Goal: Task Accomplishment & Management: Complete application form

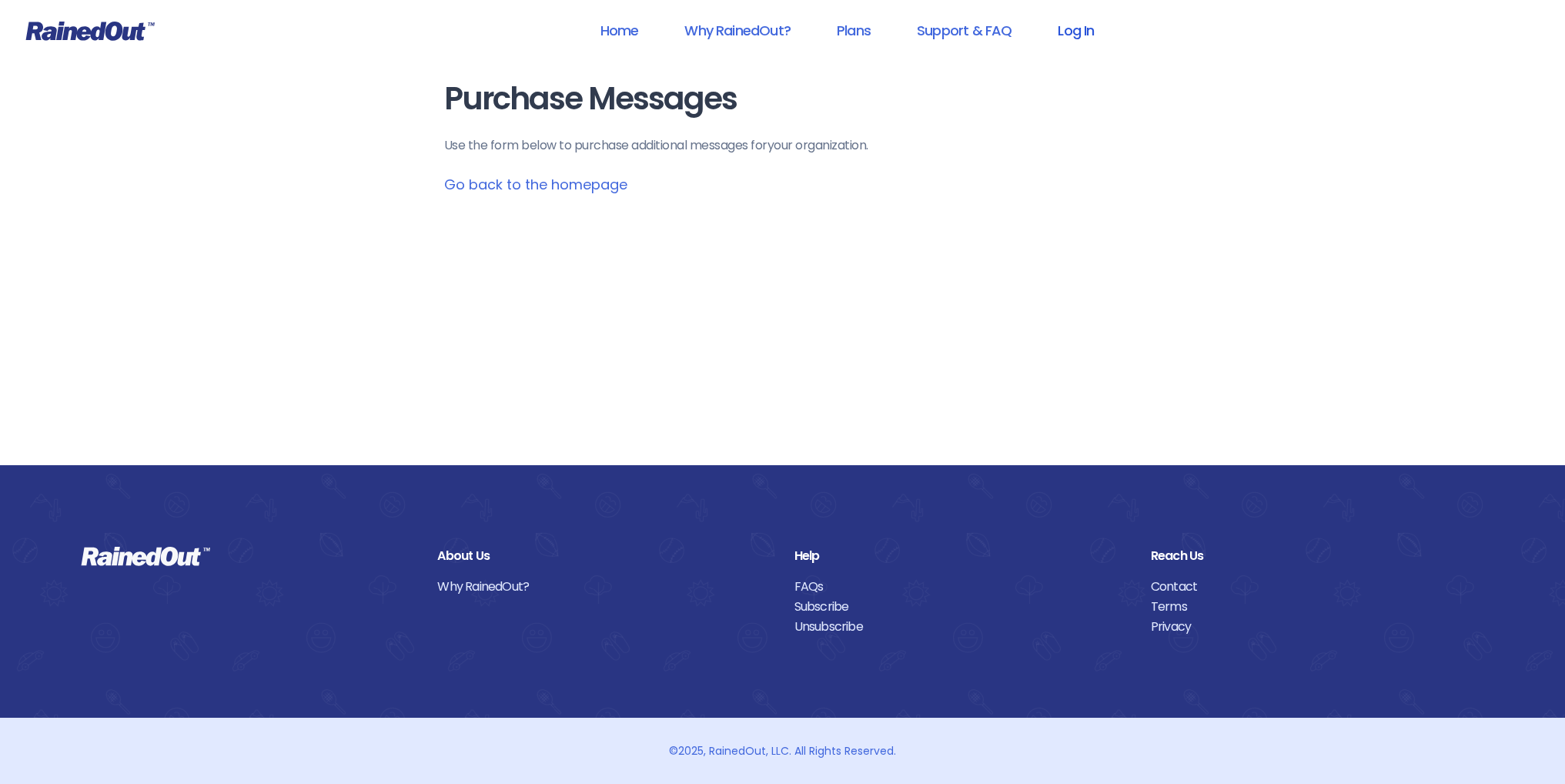
click at [1086, 33] on link "Log In" at bounding box center [1076, 30] width 76 height 35
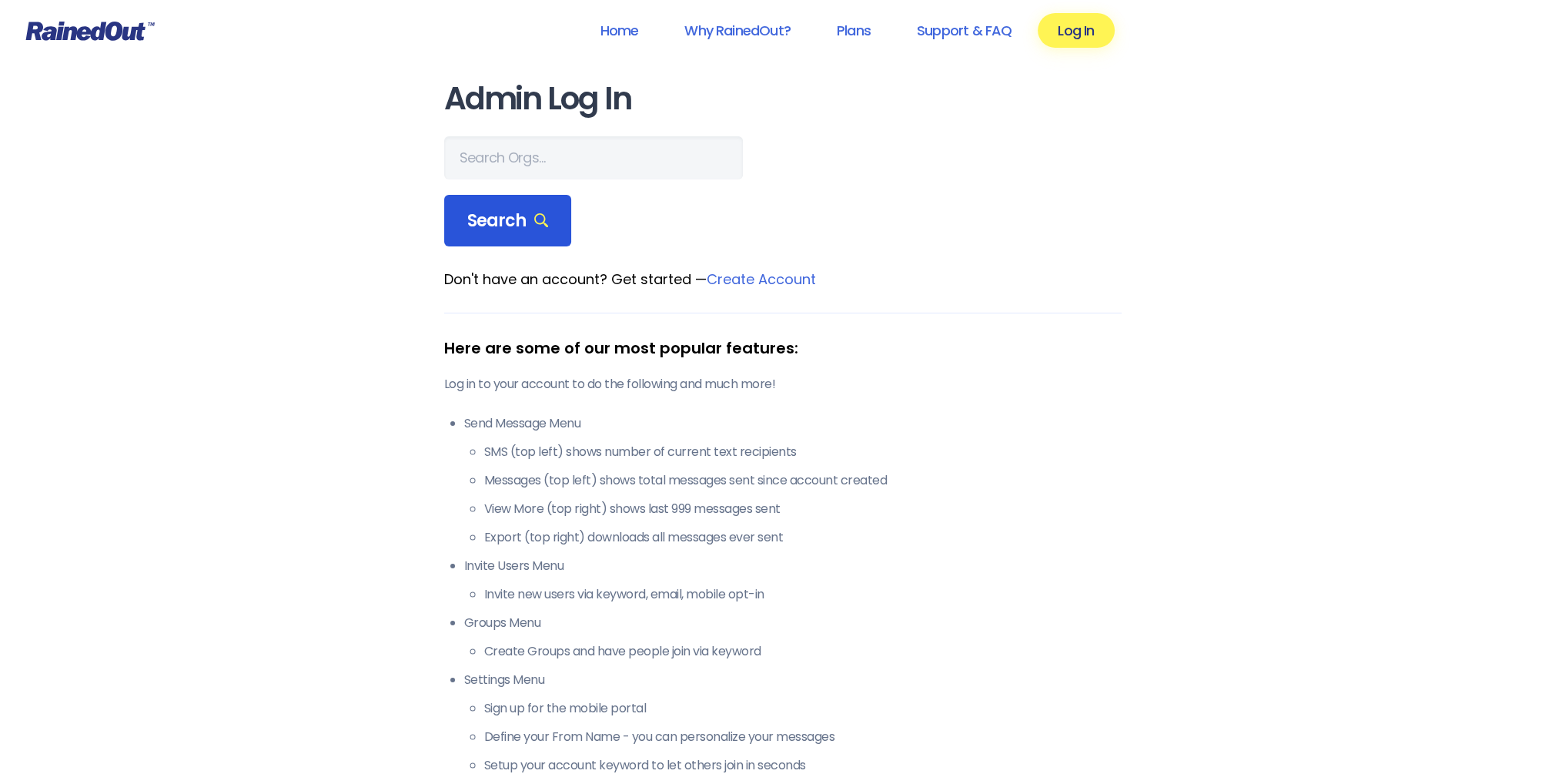
click at [545, 222] on div "Search" at bounding box center [508, 221] width 128 height 52
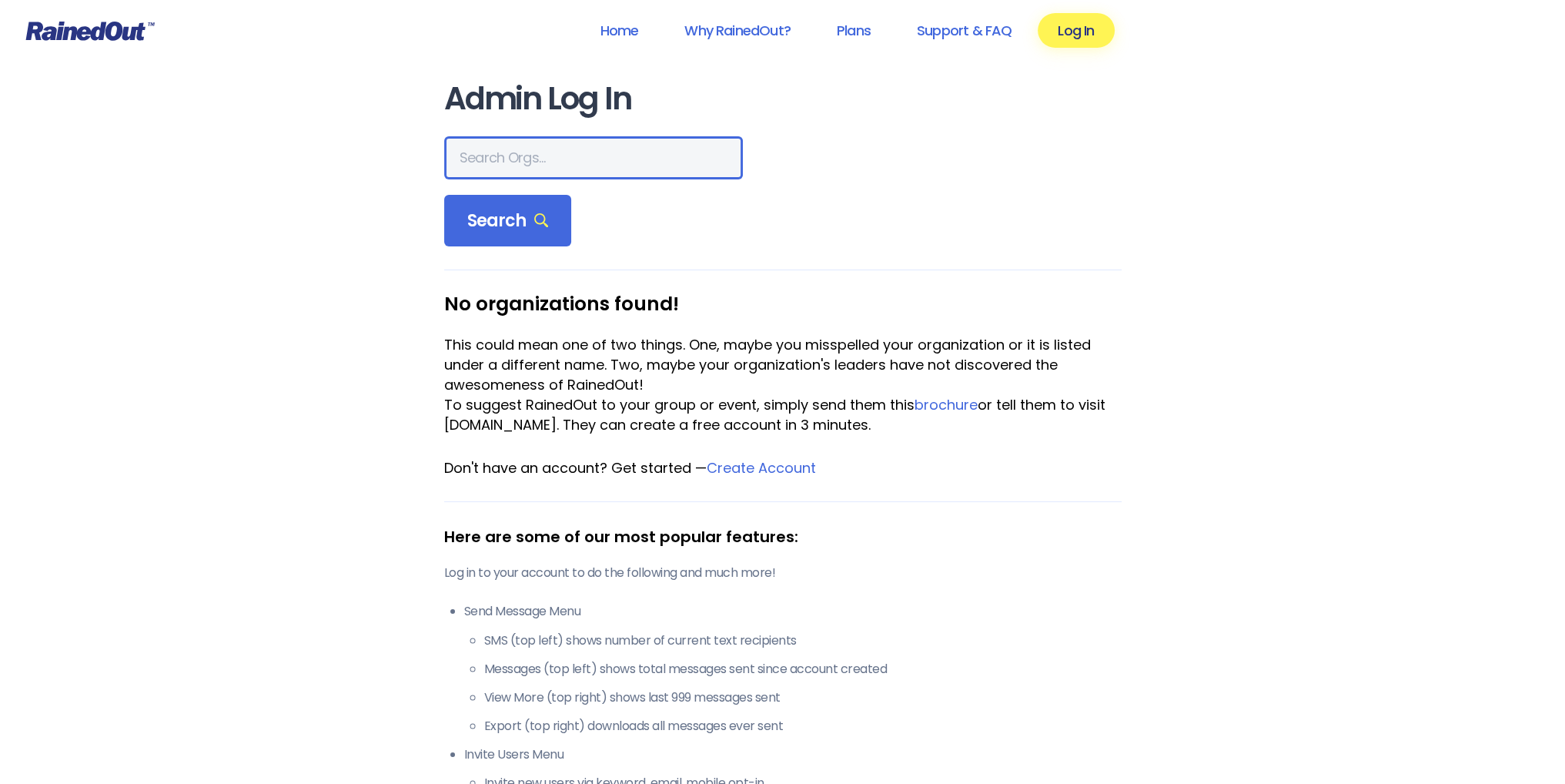
click at [487, 161] on input "text" at bounding box center [594, 157] width 299 height 43
click at [472, 157] on input "ltpdanielisland" at bounding box center [594, 157] width 299 height 43
click at [518, 159] on input "ltp [PERSON_NAME]" at bounding box center [594, 157] width 299 height 43
type input "ltp [PERSON_NAME] island"
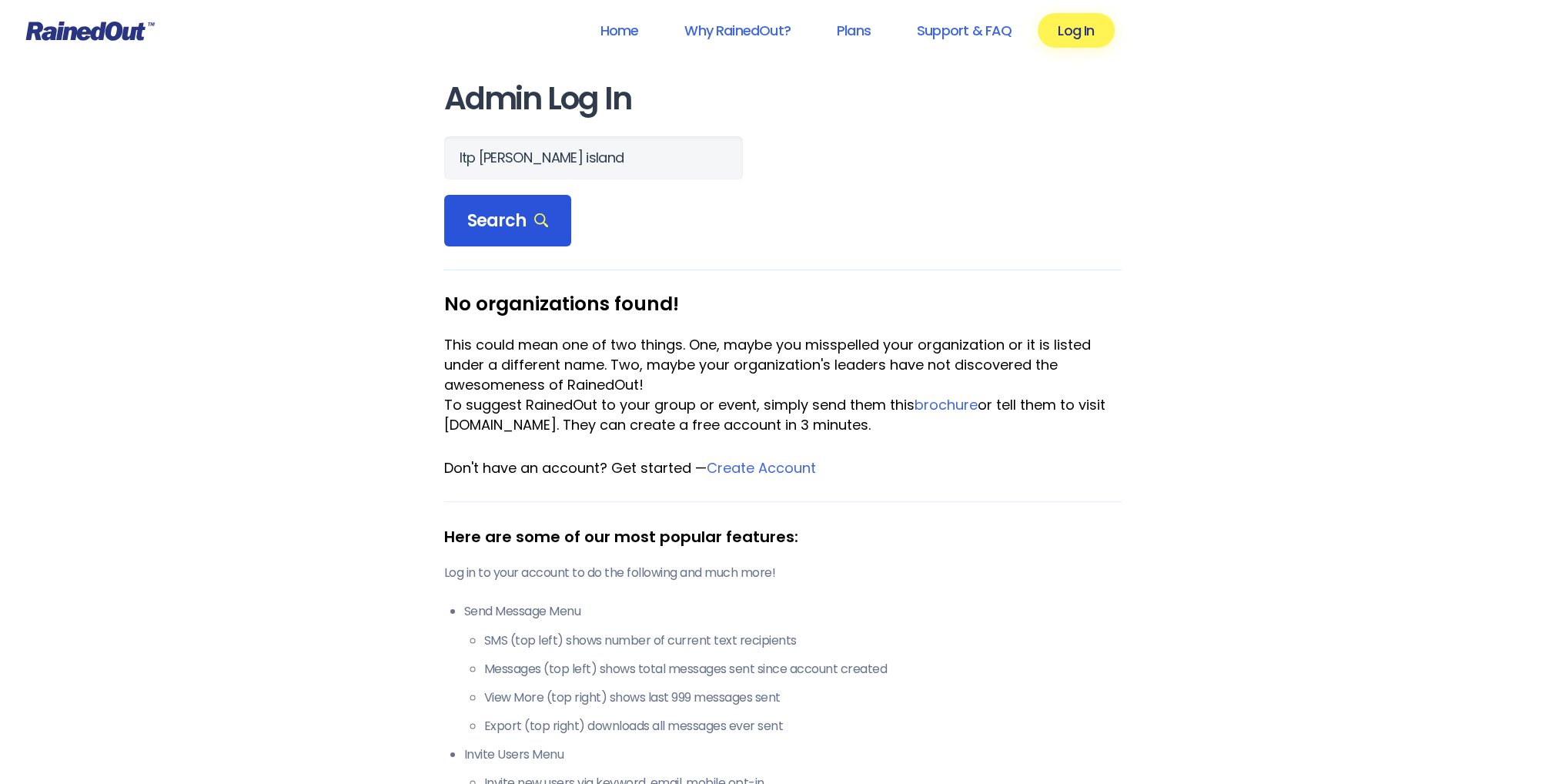
click at [511, 210] on span "Search" at bounding box center [508, 220] width 82 height 21
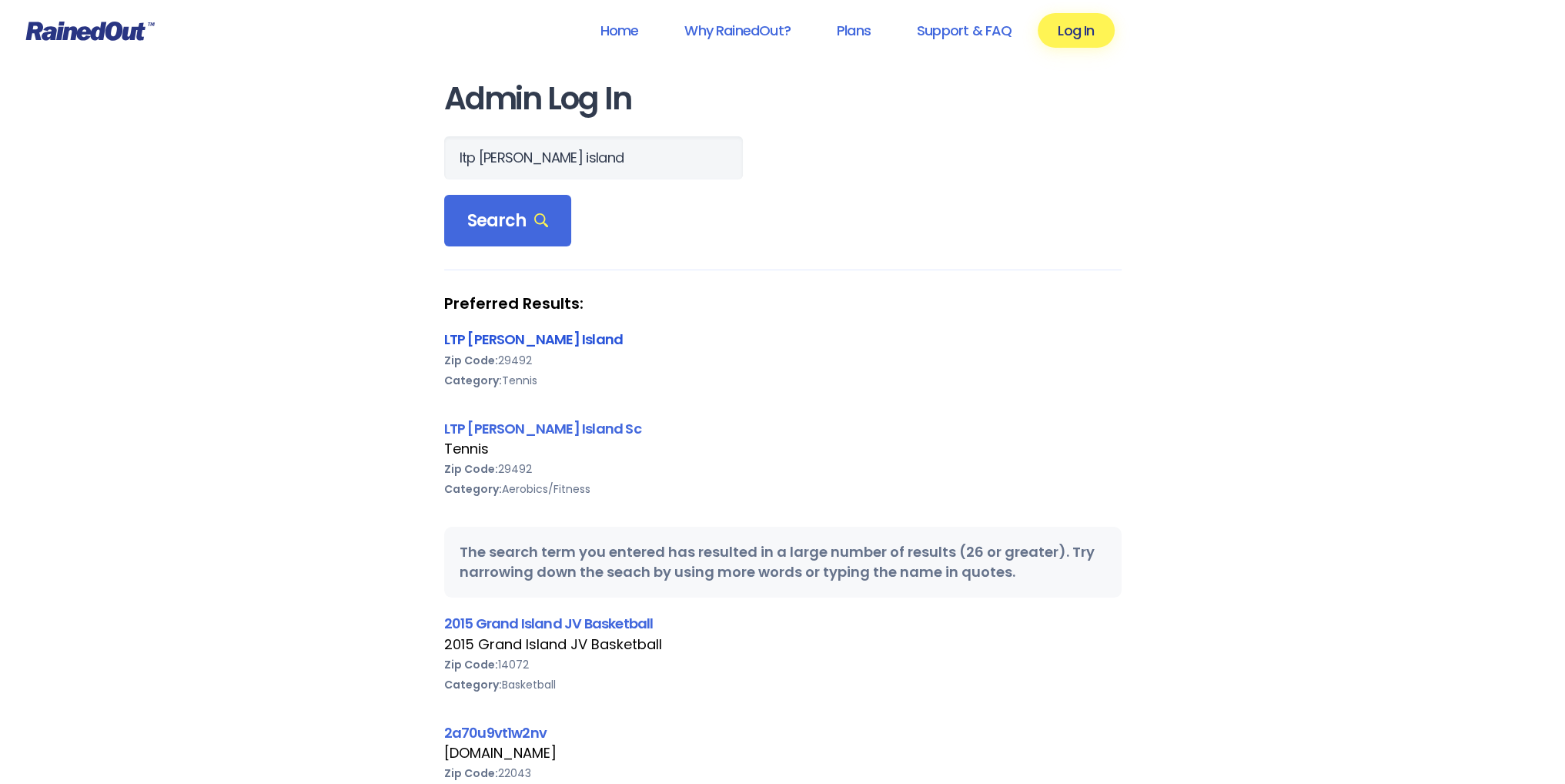
click at [471, 337] on link "LTP [PERSON_NAME] Island" at bounding box center [534, 339] width 180 height 19
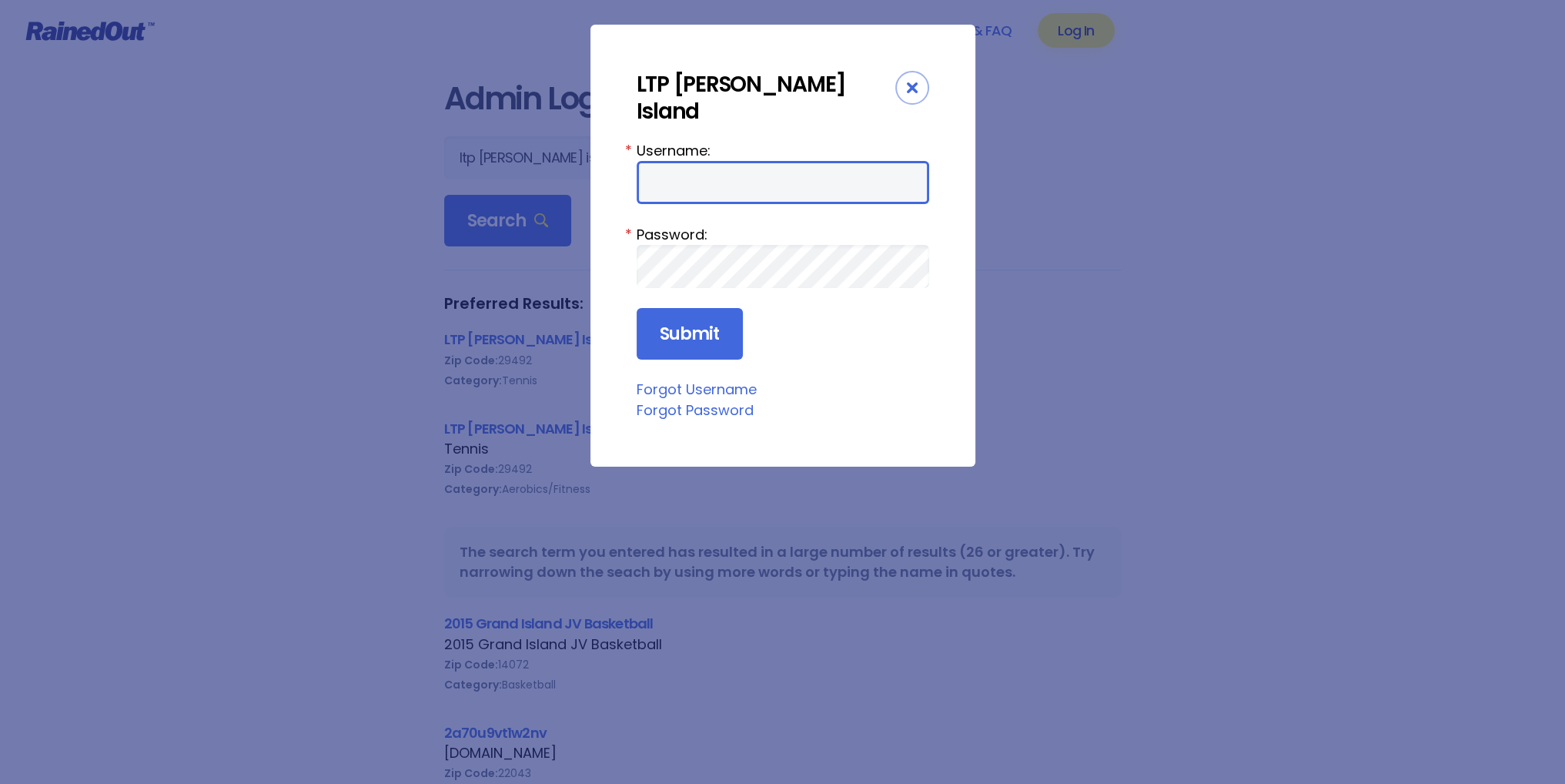
click at [662, 161] on input "Username:" at bounding box center [783, 182] width 293 height 43
type input "tennis"
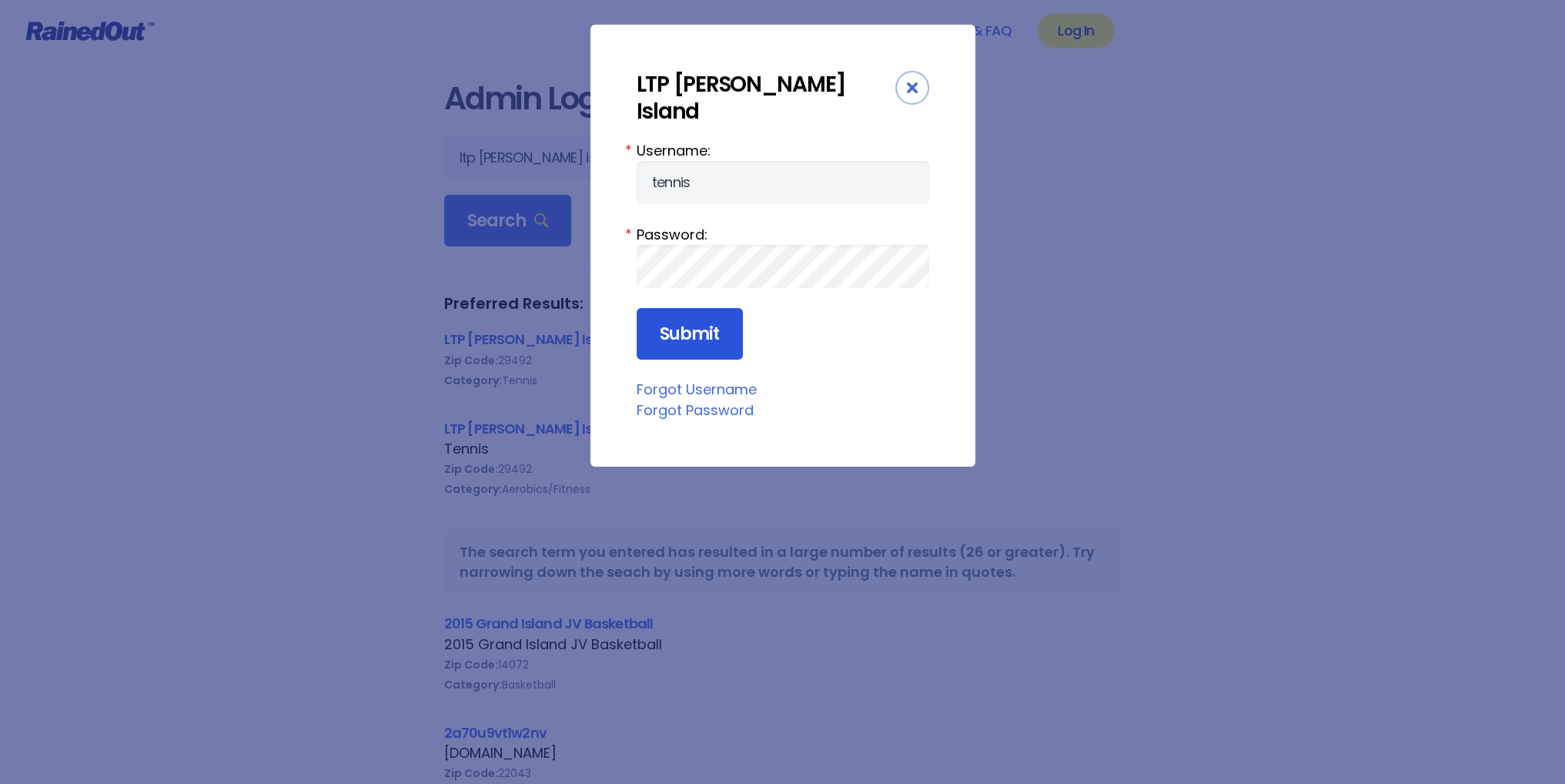
click at [697, 308] on input "Submit" at bounding box center [690, 334] width 107 height 52
